Goal: Information Seeking & Learning: Learn about a topic

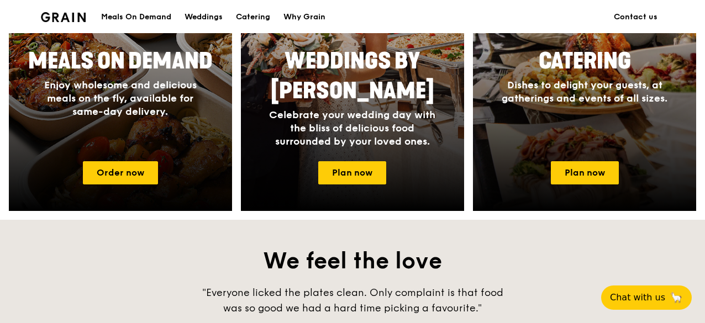
scroll to position [802, 0]
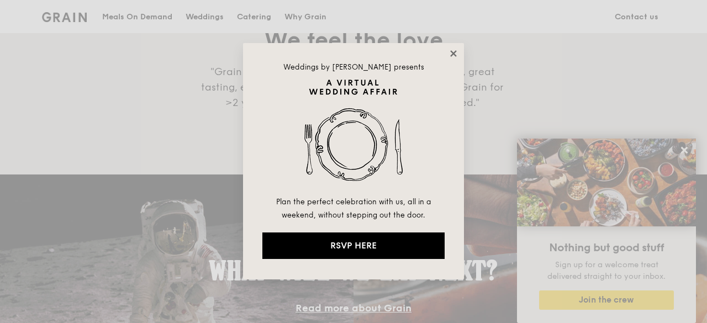
click at [455, 51] on icon at bounding box center [453, 53] width 6 height 6
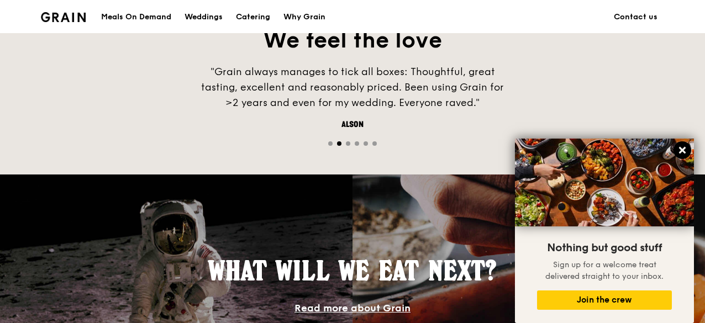
click at [681, 148] on icon at bounding box center [682, 150] width 10 height 10
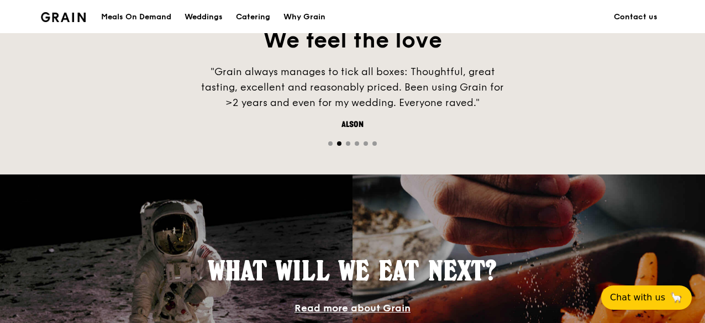
scroll to position [1078, 0]
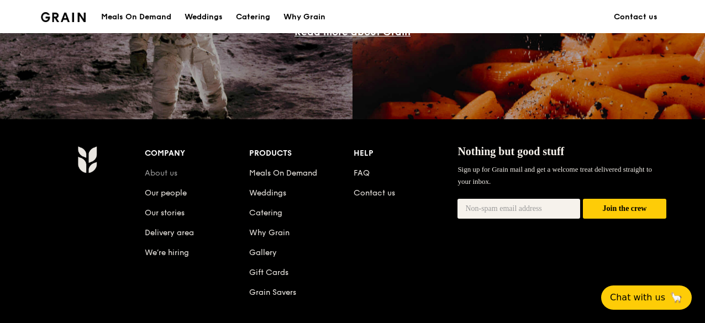
click at [157, 178] on link "About us" at bounding box center [161, 172] width 33 height 9
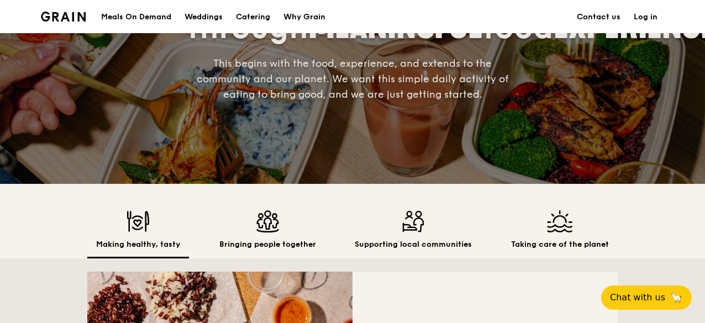
scroll to position [276, 0]
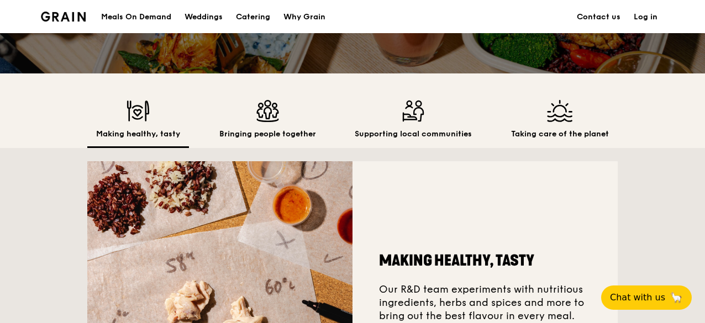
click at [569, 139] on div "Taking care of the planet" at bounding box center [559, 124] width 115 height 48
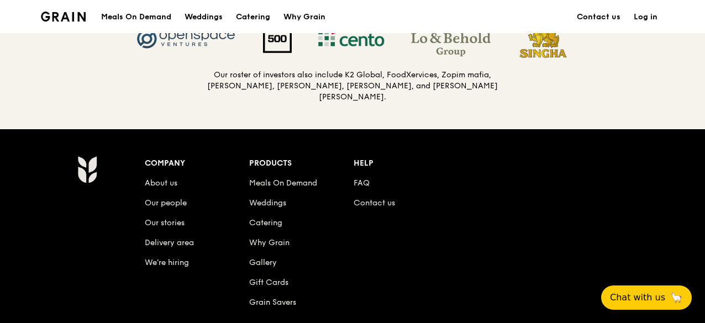
scroll to position [1270, 0]
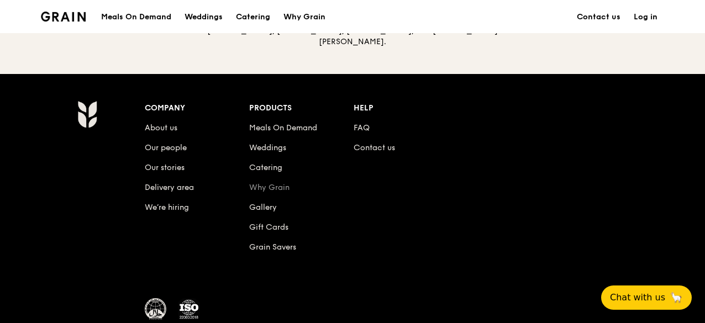
click at [276, 192] on link "Why Grain" at bounding box center [269, 187] width 40 height 9
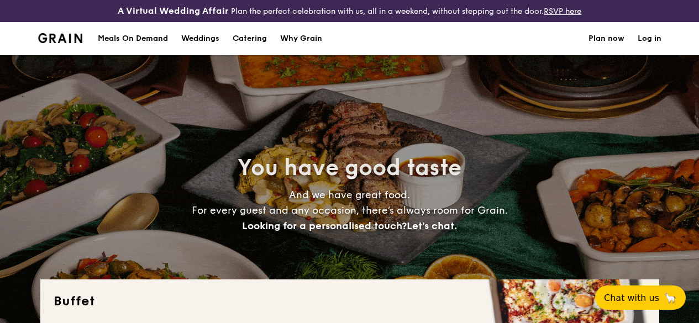
select select
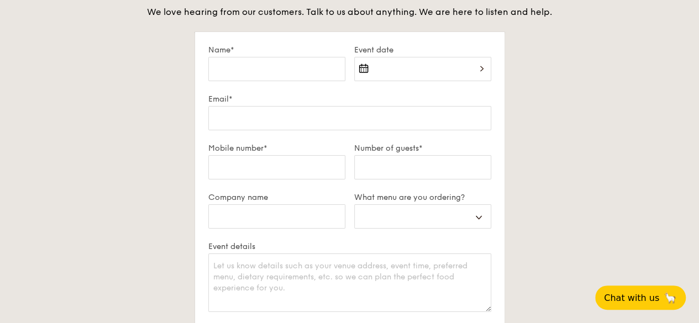
scroll to position [2218, 0]
